Goal: Information Seeking & Learning: Find specific page/section

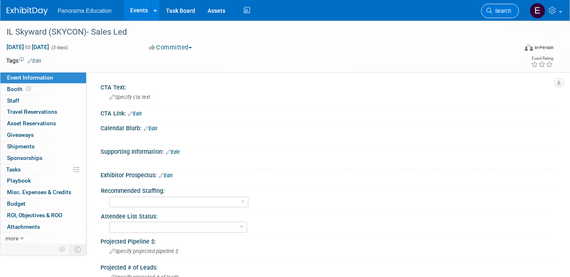
click at [491, 12] on icon at bounding box center [490, 11] width 6 height 6
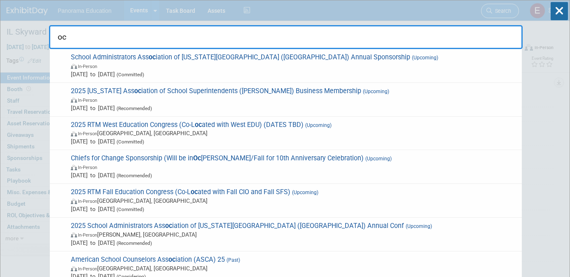
type input "o"
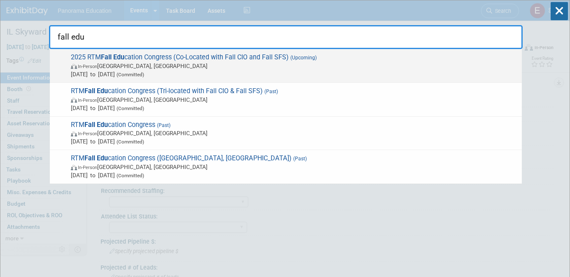
type input "fall edu"
click at [180, 74] on span "Oct 5, 2025 to Oct 7, 2025 (Committed)" at bounding box center [294, 74] width 447 height 8
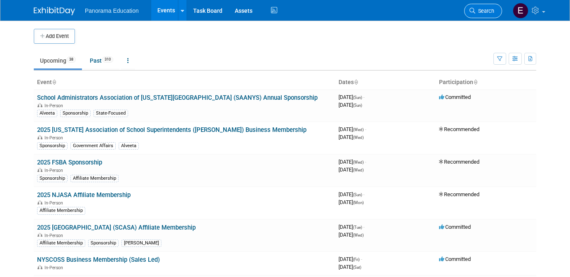
click at [478, 14] on link "Search" at bounding box center [483, 11] width 38 height 14
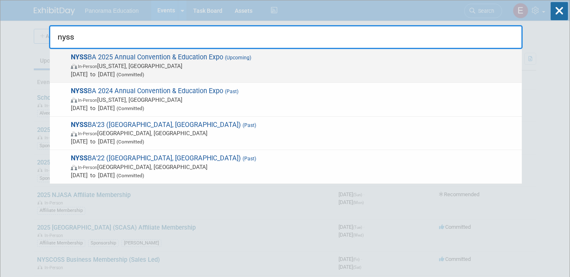
type input "nyss"
click at [178, 57] on span "NYSS BA 2025 Annual Convention & Education Expo (Upcoming) In-Person New York, …" at bounding box center [293, 65] width 450 height 25
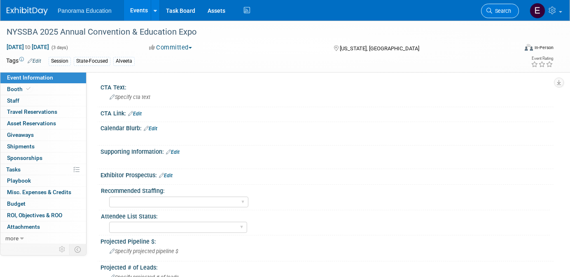
click at [501, 11] on span "Search" at bounding box center [501, 11] width 19 height 6
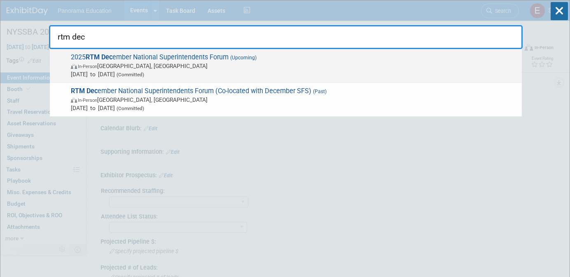
type input "rtm dec"
click at [234, 67] on span "In-Person Los Angeles, CA" at bounding box center [294, 66] width 447 height 8
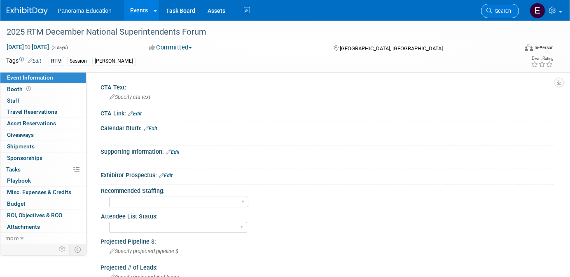
click at [490, 12] on icon at bounding box center [490, 11] width 6 height 6
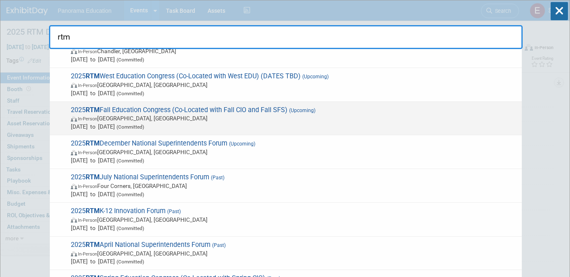
scroll to position [16, 0]
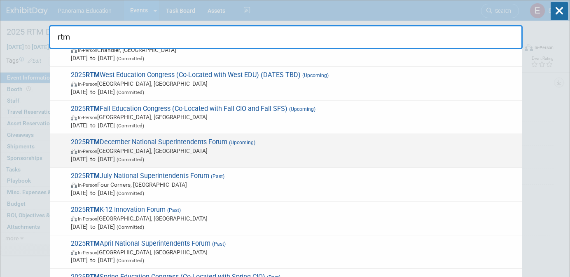
type input "rtm"
click at [162, 155] on span "In-Person Los Angeles, CA" at bounding box center [294, 151] width 447 height 8
